Goal: Task Accomplishment & Management: Manage account settings

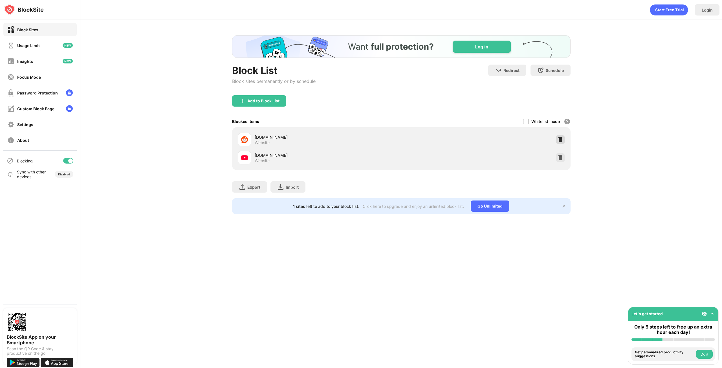
click at [562, 140] on img at bounding box center [561, 140] width 6 height 6
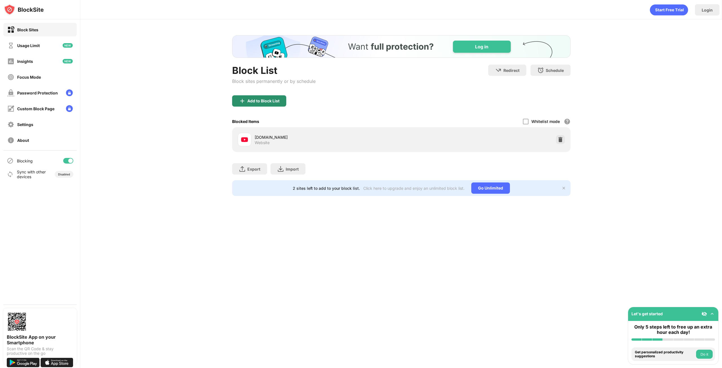
click at [254, 98] on div "Add to Block List" at bounding box center [259, 100] width 54 height 11
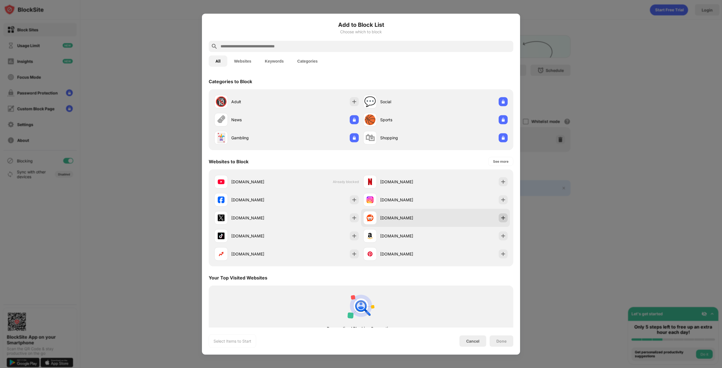
click at [500, 216] on img at bounding box center [503, 218] width 6 height 6
click at [503, 342] on div "Done" at bounding box center [501, 341] width 10 height 5
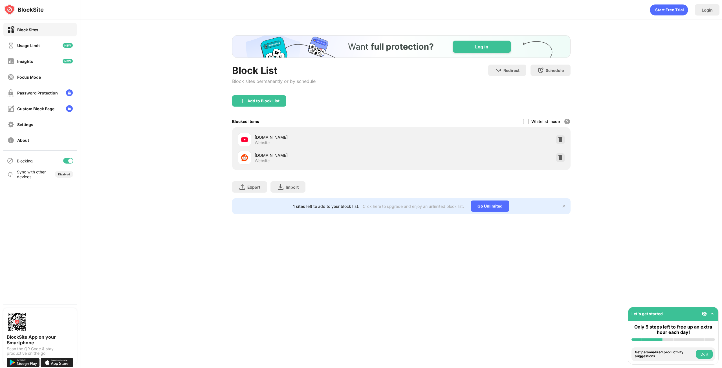
click at [537, 289] on div at bounding box center [361, 184] width 722 height 368
